Goal: Download file/media

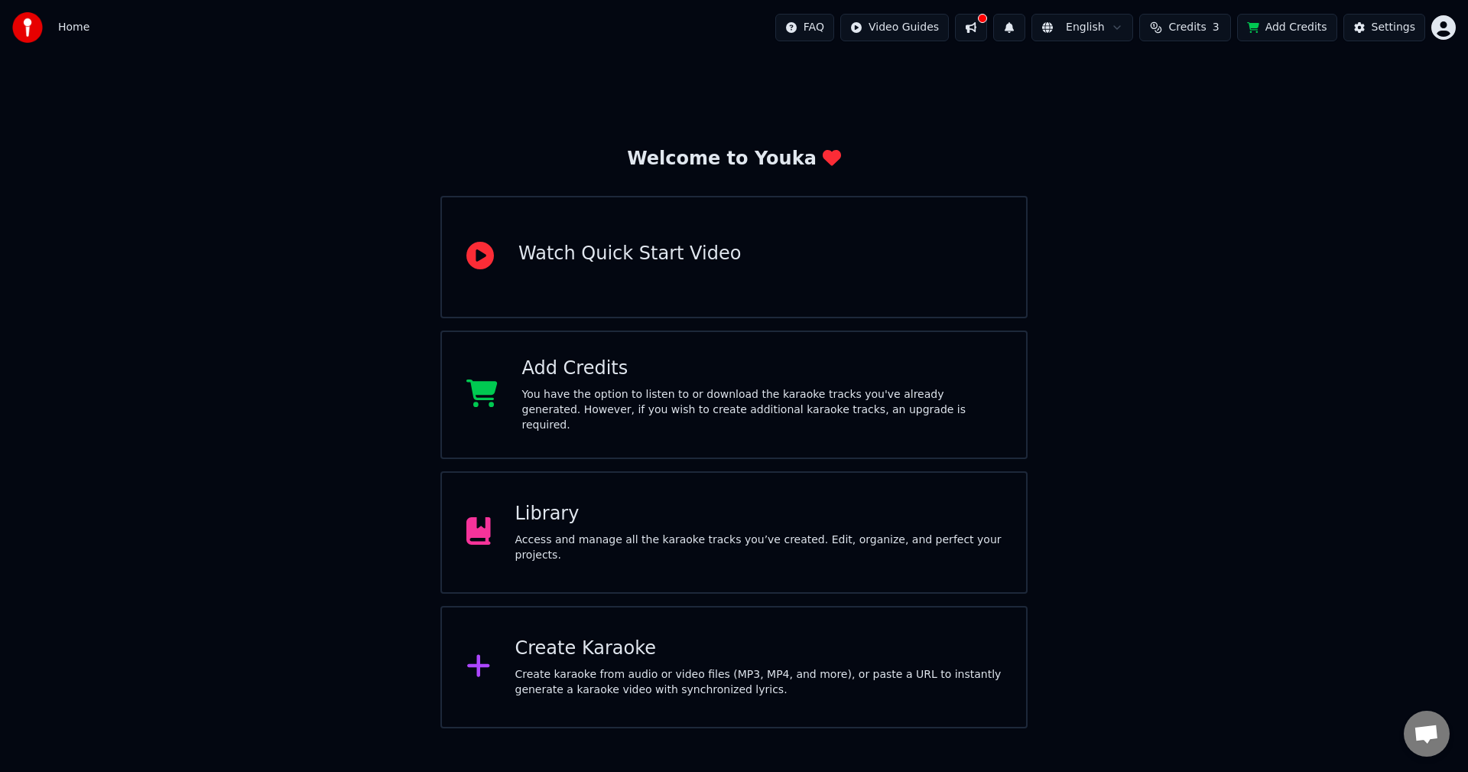
click at [578, 532] on div "Library Access and manage all the karaoke tracks you’ve created. Edit, organize…" at bounding box center [758, 532] width 487 height 61
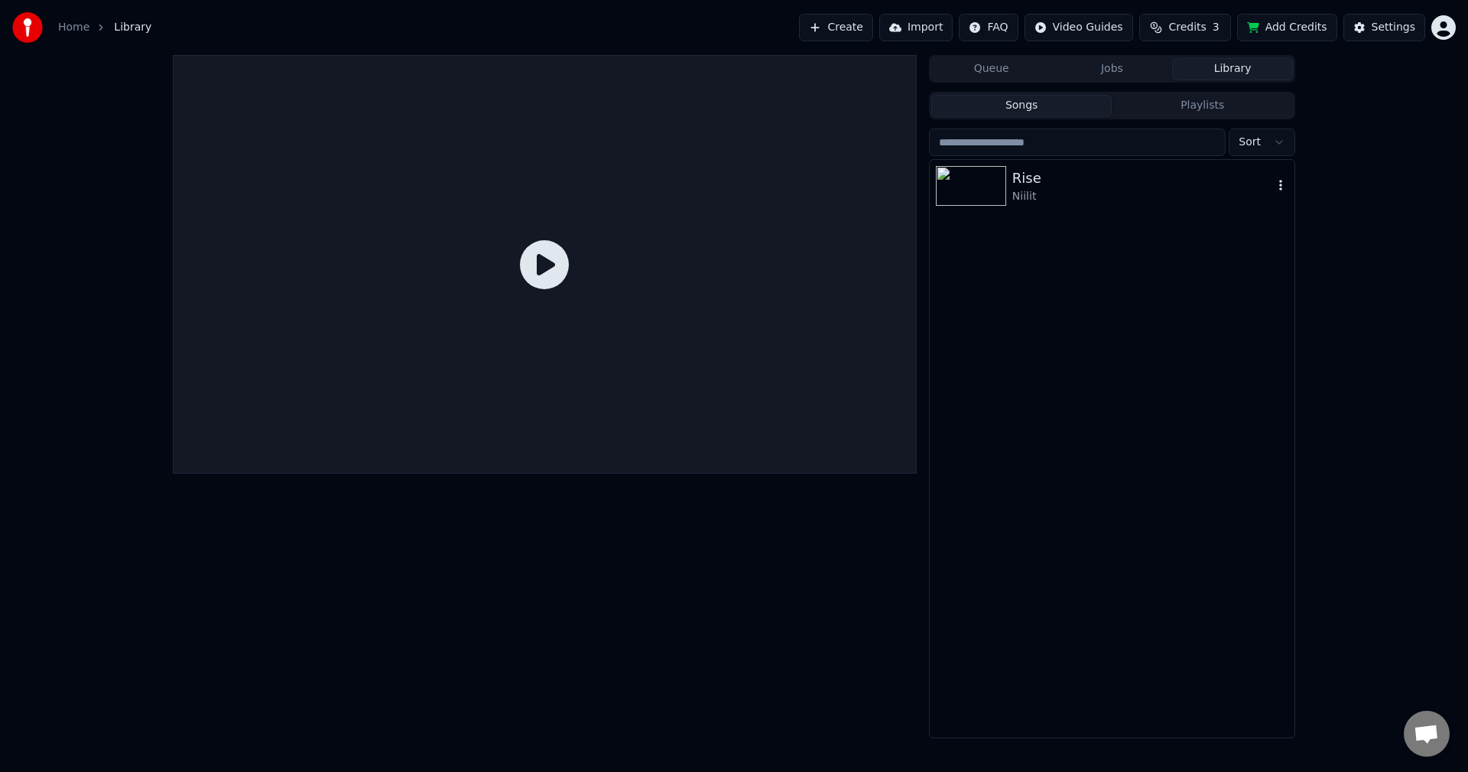
click at [1051, 185] on div "Rise" at bounding box center [1143, 177] width 261 height 21
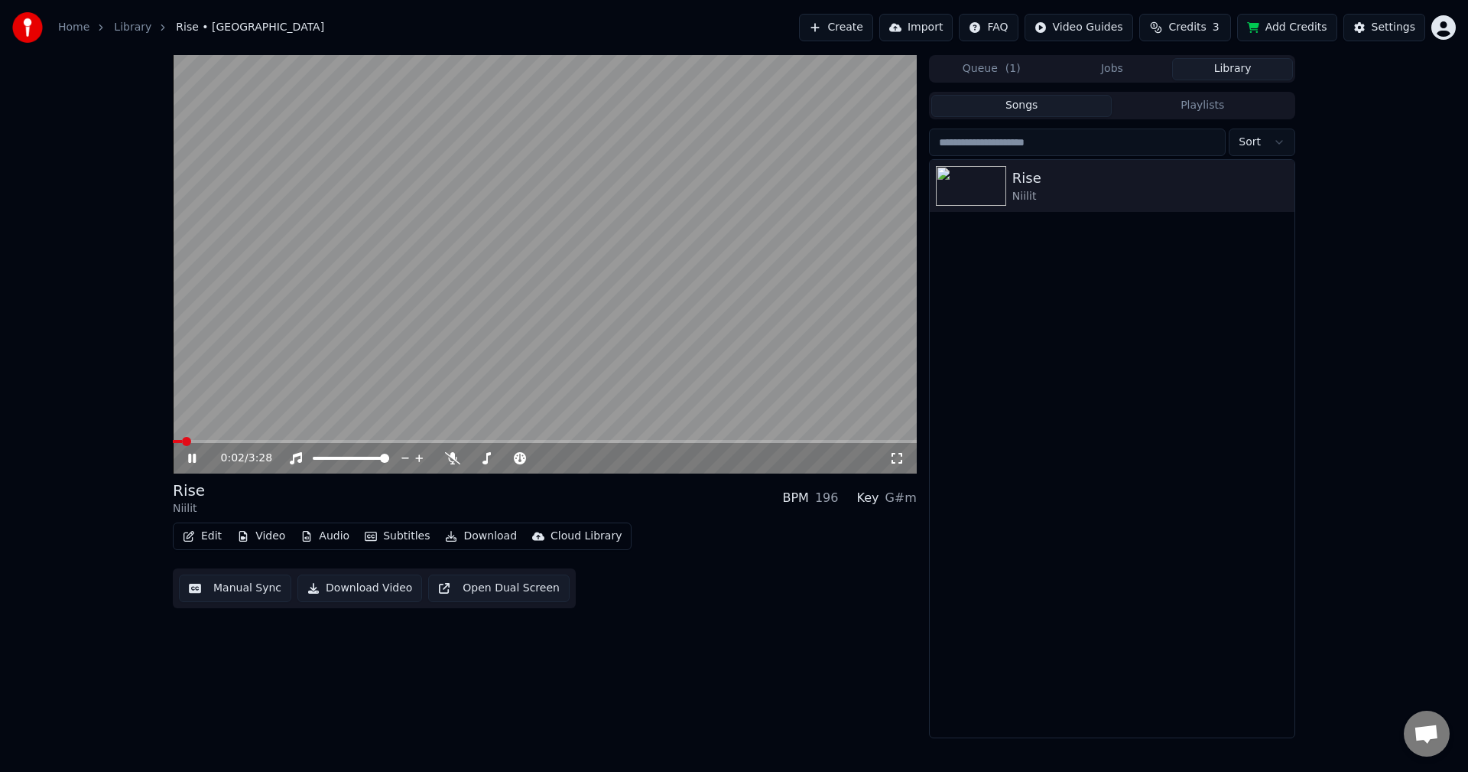
click at [193, 458] on icon at bounding box center [203, 458] width 36 height 12
click at [394, 539] on button "Subtitles" at bounding box center [397, 535] width 77 height 21
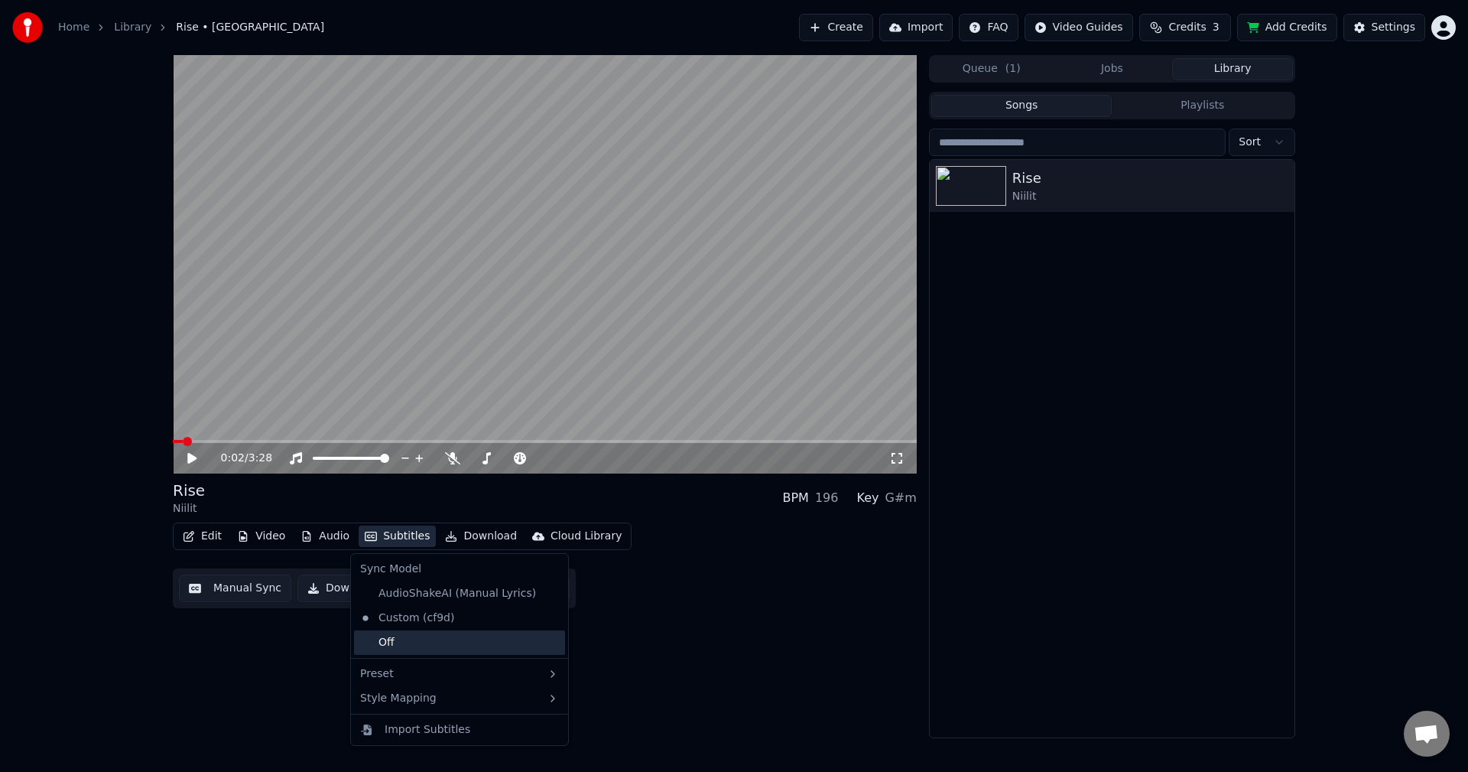
click at [396, 640] on div "Off" at bounding box center [459, 642] width 211 height 24
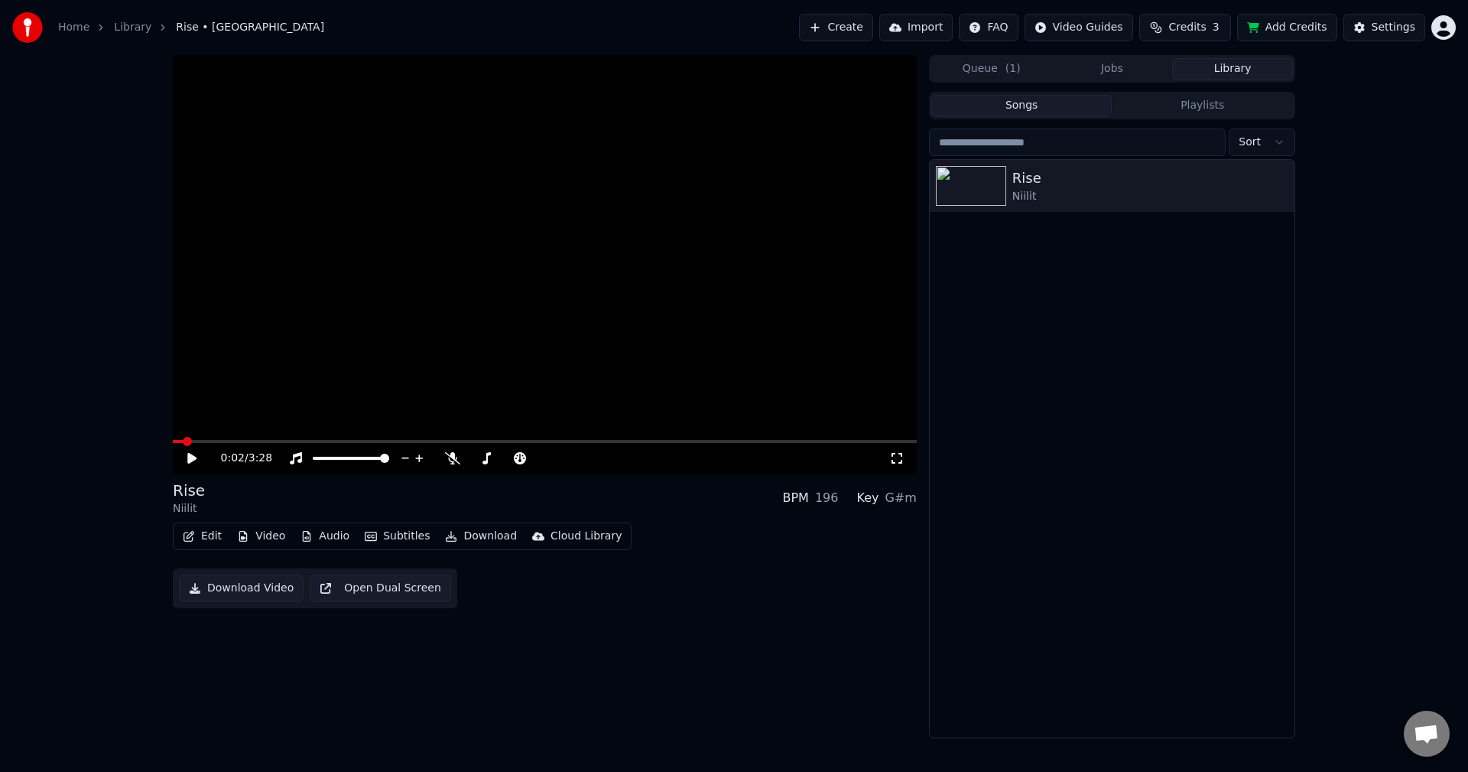
click at [187, 460] on icon at bounding box center [203, 458] width 36 height 12
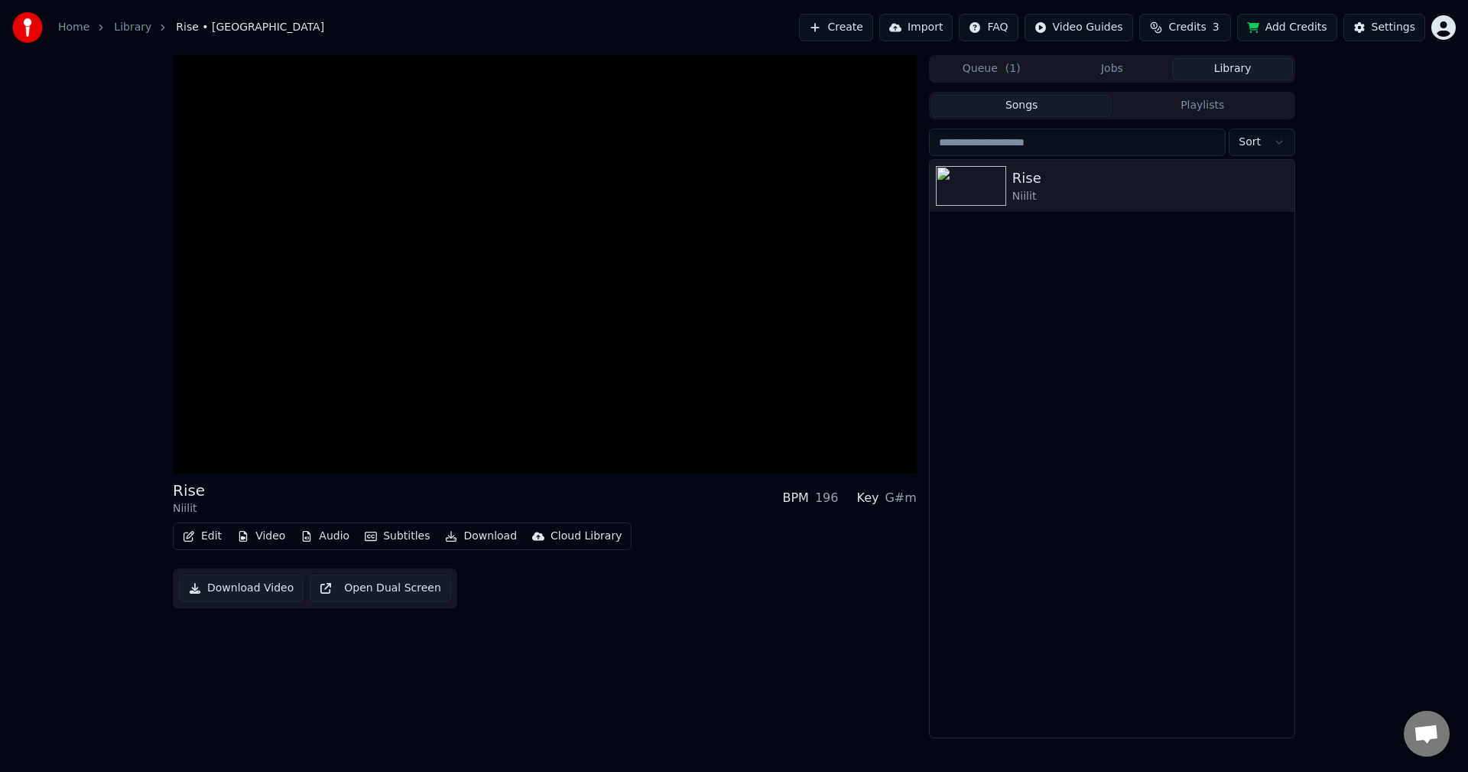
click at [304, 574] on button "Download Video" at bounding box center [241, 588] width 125 height 28
